Goal: Transaction & Acquisition: Subscribe to service/newsletter

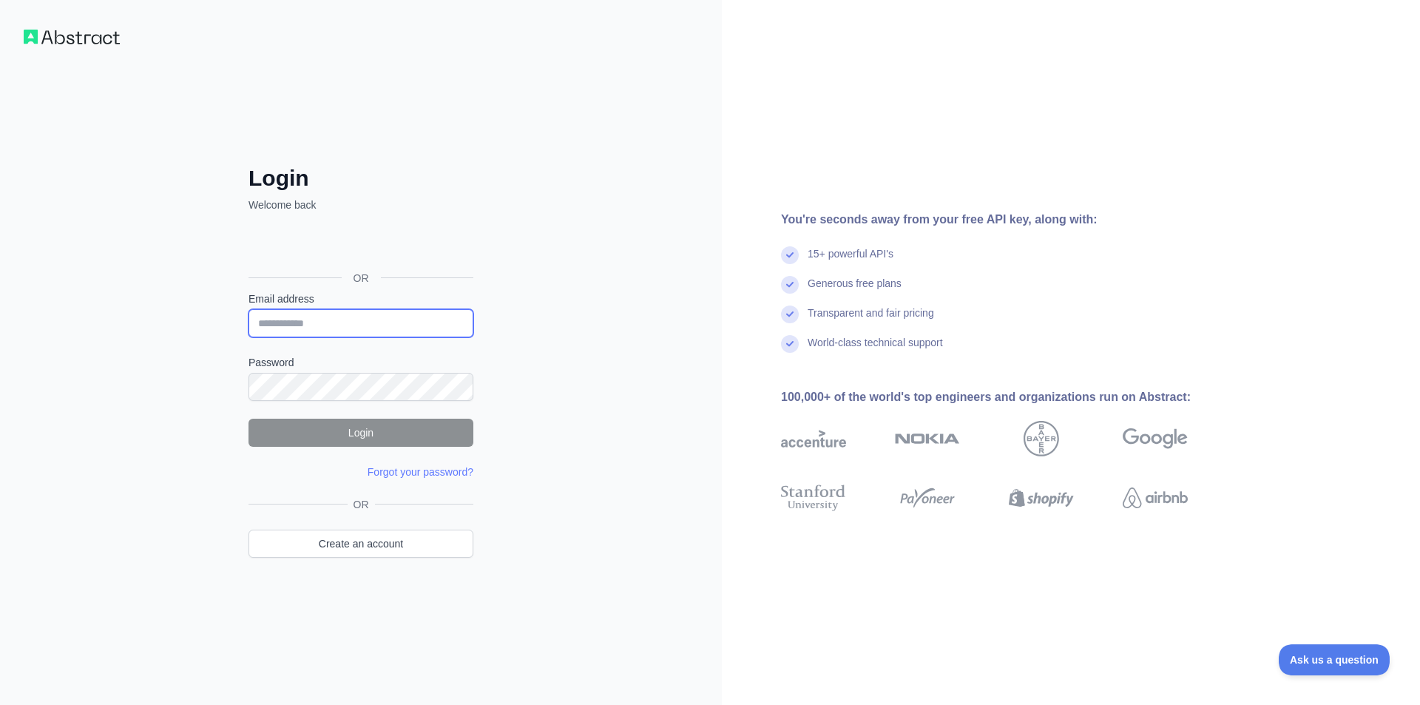
click at [342, 320] on input "Email address" at bounding box center [361, 323] width 225 height 28
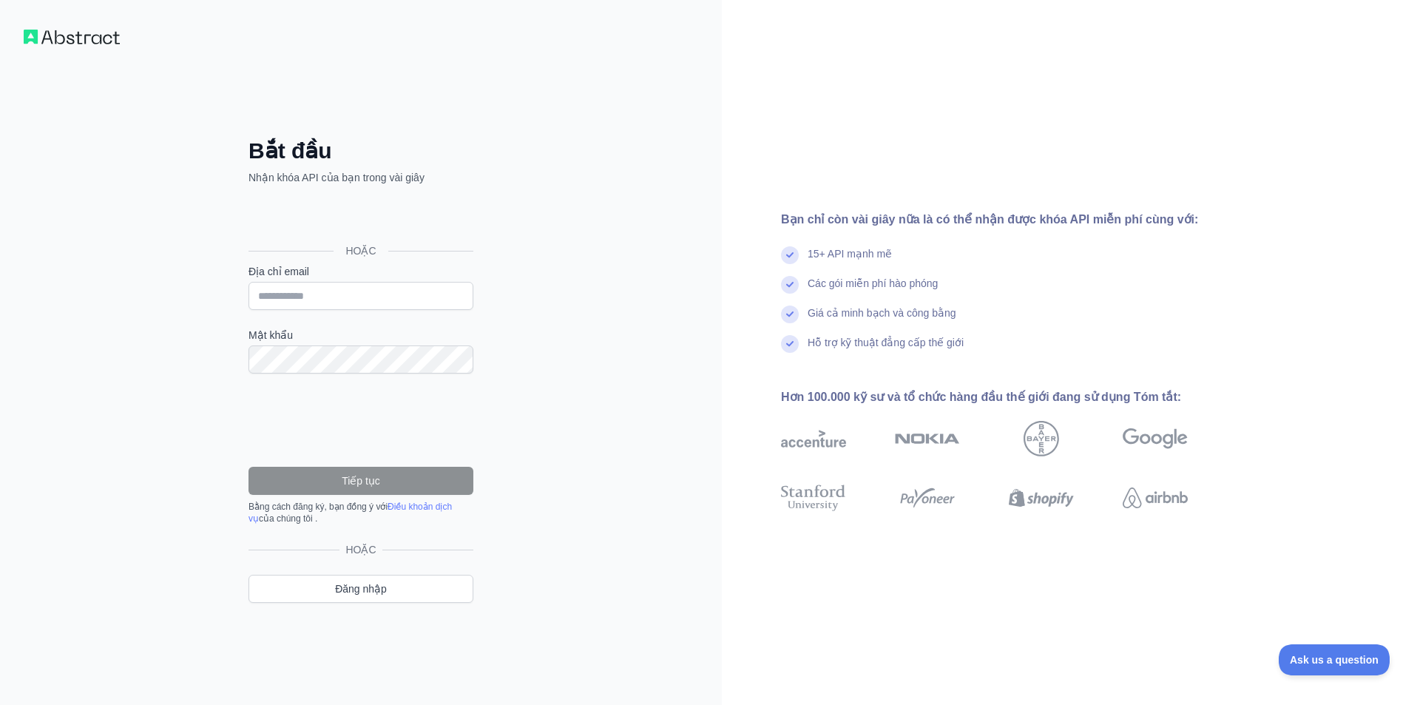
click at [775, 186] on div "Bạn chỉ còn vài giây nữa là có thể nhận được khóa API miễn phí cùng với: 15+ AP…" at bounding box center [1071, 352] width 698 height 705
